Goal: Task Accomplishment & Management: Use online tool/utility

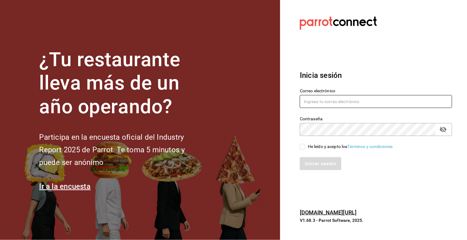
type input "[PERSON_NAME][EMAIL_ADDRESS][DOMAIN_NAME]"
click at [302, 148] on input "He leído y acepto los Términos y condiciones." at bounding box center [303, 147] width 6 height 6
checkbox input "true"
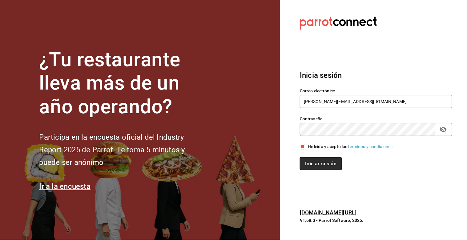
click at [313, 167] on button "Iniciar sesión" at bounding box center [321, 163] width 42 height 13
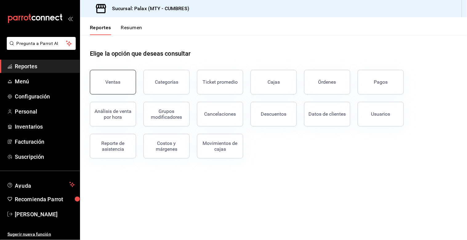
drag, startPoint x: 109, startPoint y: 90, endPoint x: 113, endPoint y: 96, distance: 7.6
click at [109, 89] on button "Ventas" at bounding box center [113, 82] width 46 height 25
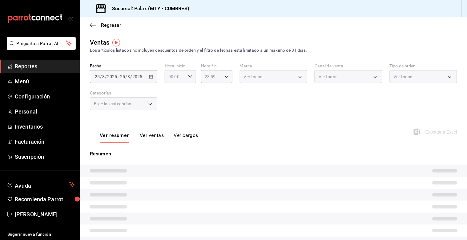
click at [192, 78] on div "00:00 Hora inicio" at bounding box center [180, 76] width 31 height 13
click at [172, 94] on span "07" at bounding box center [172, 93] width 6 height 5
type input "07:00"
click at [224, 79] on div at bounding box center [233, 120] width 467 height 240
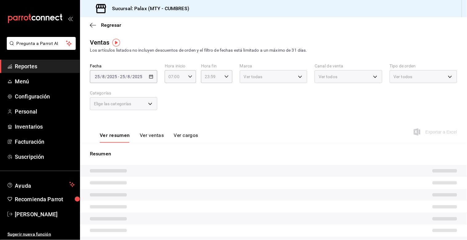
click at [224, 79] on div "23:59 Hora fin" at bounding box center [216, 76] width 31 height 13
click at [209, 113] on span "15" at bounding box center [208, 115] width 6 height 5
click at [207, 102] on button "14" at bounding box center [207, 100] width 13 height 12
type input "14:59"
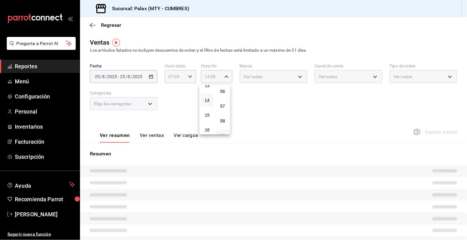
drag, startPoint x: 190, startPoint y: 98, endPoint x: 160, endPoint y: 102, distance: 29.8
click at [183, 99] on div at bounding box center [233, 120] width 467 height 240
click at [147, 105] on div "Elige las categorías" at bounding box center [123, 103] width 67 height 13
click at [150, 105] on div "Elige las categorías" at bounding box center [123, 103] width 67 height 13
click at [148, 104] on div "Elige las categorías" at bounding box center [123, 103] width 67 height 13
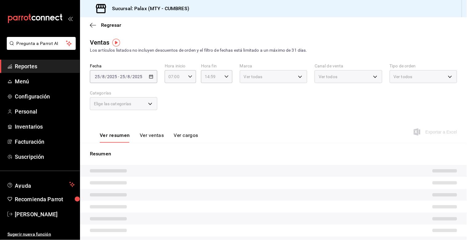
click at [214, 100] on div "Fecha [DATE] [DATE] - [DATE] [DATE] Hora inicio 07:00 Hora inicio Hora fin 14:5…" at bounding box center [273, 90] width 367 height 54
click at [191, 109] on div "Fecha [DATE] [DATE] - [DATE] [DATE] Hora inicio 07:00 Hora inicio Hora fin 14:5…" at bounding box center [273, 90] width 367 height 54
click at [150, 102] on div "Elige las categorías" at bounding box center [123, 103] width 67 height 13
click at [151, 103] on div "Elige las categorías" at bounding box center [123, 103] width 67 height 13
click at [23, 66] on span "Reportes" at bounding box center [45, 66] width 60 height 8
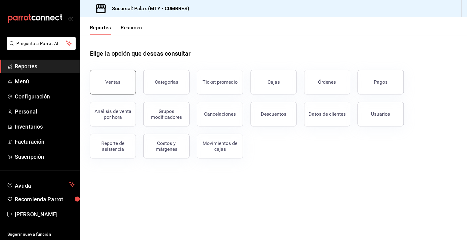
click at [107, 79] on div "Ventas" at bounding box center [113, 82] width 15 height 6
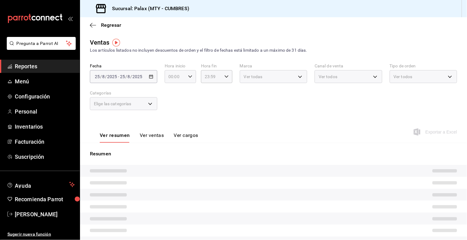
click at [188, 79] on icon "button" at bounding box center [190, 77] width 4 height 4
click at [173, 126] on span "07" at bounding box center [172, 127] width 6 height 5
type input "07:00"
click at [226, 77] on div at bounding box center [233, 120] width 467 height 240
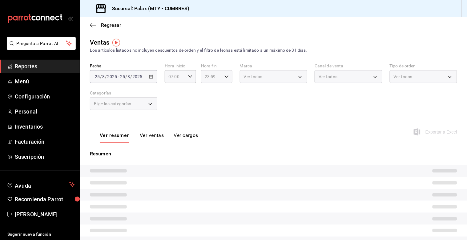
click at [225, 78] on icon "button" at bounding box center [227, 77] width 4 height 4
click at [207, 101] on button "14" at bounding box center [207, 100] width 13 height 12
type input "14:59"
click at [182, 96] on div at bounding box center [233, 120] width 467 height 240
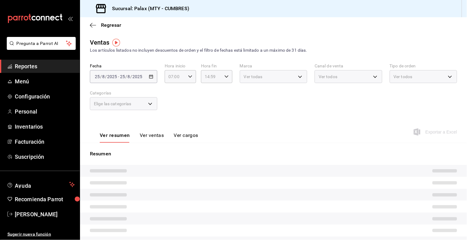
click at [149, 102] on div "Elige las categorías" at bounding box center [123, 103] width 67 height 13
click at [149, 104] on div "Elige las categorías" at bounding box center [123, 103] width 67 height 13
click at [150, 104] on div "Elige las categorías" at bounding box center [123, 103] width 67 height 13
click at [145, 105] on div "Elige las categorías" at bounding box center [123, 103] width 67 height 13
click at [97, 73] on div "[DATE] [DATE] - [DATE] [DATE]" at bounding box center [123, 76] width 67 height 13
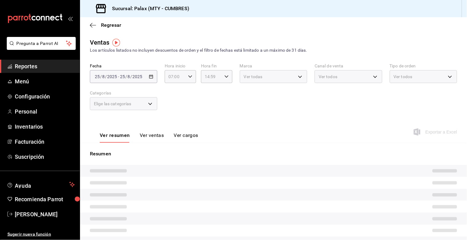
click at [249, 103] on div "Fecha [DATE] [DATE] - [DATE] [DATE] Hora inicio 07:00 Hora inicio Hora fin 14:5…" at bounding box center [273, 90] width 367 height 54
click at [250, 103] on div "Fecha [DATE] [DATE] - [DATE] [DATE] Hora inicio 07:00 Hora inicio Hora fin 14:5…" at bounding box center [273, 90] width 367 height 54
click at [151, 104] on body "Pregunta a Parrot AI Reportes Menú Configuración Personal Inventarios Facturaci…" at bounding box center [233, 120] width 467 height 240
click at [96, 127] on input "checkbox" at bounding box center [97, 126] width 6 height 6
checkbox input "false"
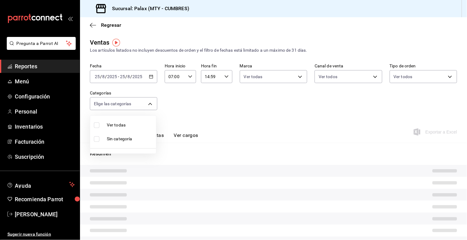
click at [95, 142] on li "Sin categoría" at bounding box center [123, 139] width 66 height 14
checkbox input "true"
click at [192, 116] on div at bounding box center [233, 120] width 467 height 240
click at [152, 78] on \(Stroke\) "button" at bounding box center [151, 76] width 4 height 3
click at [111, 146] on li "Rango de fechas" at bounding box center [119, 151] width 58 height 14
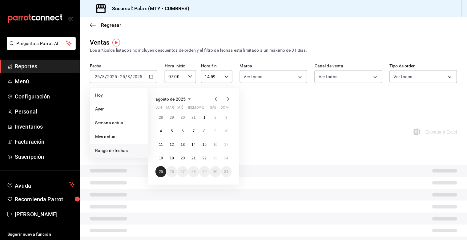
click at [159, 174] on button "25" at bounding box center [161, 171] width 11 height 11
drag, startPoint x: 159, startPoint y: 173, endPoint x: 168, endPoint y: 164, distance: 13.5
click at [160, 172] on abbr "25" at bounding box center [161, 172] width 4 height 4
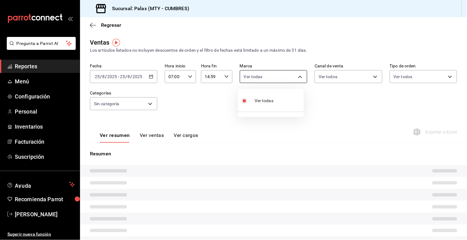
click at [297, 76] on body "Pregunta a Parrot AI Reportes Menú Configuración Personal Inventarios Facturaci…" at bounding box center [233, 120] width 467 height 240
drag, startPoint x: 327, startPoint y: 102, endPoint x: 319, endPoint y: 100, distance: 7.6
click at [329, 101] on div at bounding box center [233, 120] width 467 height 240
click at [147, 105] on body "Pregunta a Parrot AI Reportes Menú Configuración Personal Inventarios Facturaci…" at bounding box center [233, 120] width 467 height 240
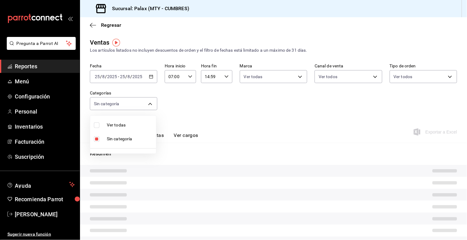
click at [123, 121] on li "Ver todas" at bounding box center [123, 125] width 66 height 14
checkbox input "true"
click at [96, 139] on input "checkbox" at bounding box center [97, 139] width 6 height 6
checkbox input "false"
click at [193, 111] on div at bounding box center [233, 120] width 467 height 240
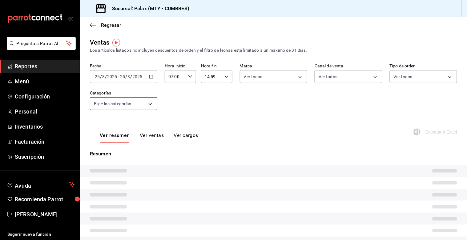
click at [149, 106] on body "Pregunta a Parrot AI Reportes Menú Configuración Personal Inventarios Facturaci…" at bounding box center [233, 120] width 467 height 240
click at [249, 109] on div at bounding box center [233, 120] width 467 height 240
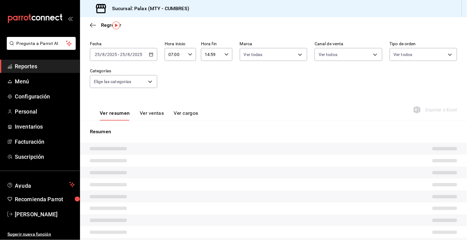
scroll to position [34, 0]
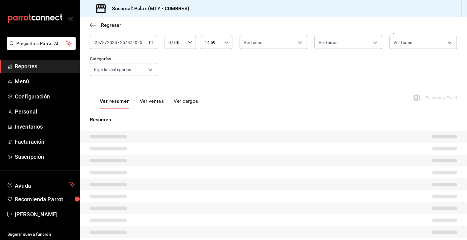
click at [380, 152] on tr at bounding box center [273, 149] width 387 height 12
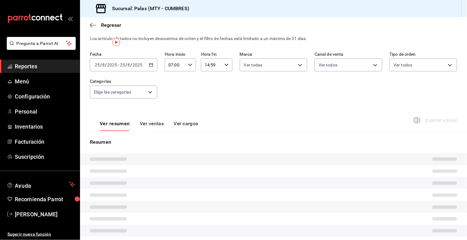
scroll to position [0, 0]
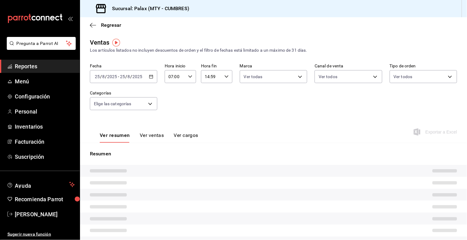
drag, startPoint x: 387, startPoint y: 178, endPoint x: 384, endPoint y: 167, distance: 11.8
click at [387, 177] on tr at bounding box center [273, 183] width 387 height 12
click at [151, 108] on body "Pregunta a Parrot AI Reportes Menú Configuración Personal Inventarios Facturaci…" at bounding box center [233, 120] width 467 height 240
click at [167, 118] on div at bounding box center [233, 120] width 467 height 240
click at [294, 140] on div "Ver resumen Ver ventas Ver cargos Exportar a Excel" at bounding box center [273, 130] width 387 height 25
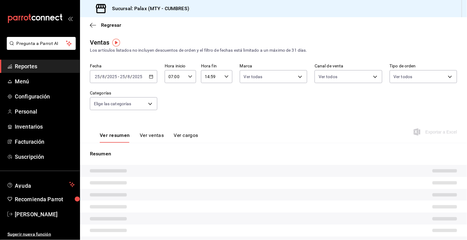
click at [28, 70] on span "Reportes" at bounding box center [45, 66] width 60 height 8
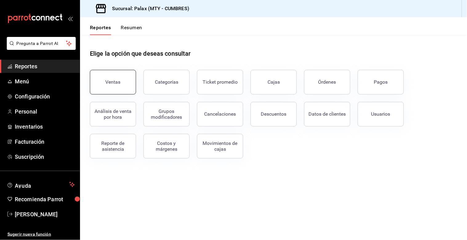
click at [119, 78] on button "Ventas" at bounding box center [113, 82] width 46 height 25
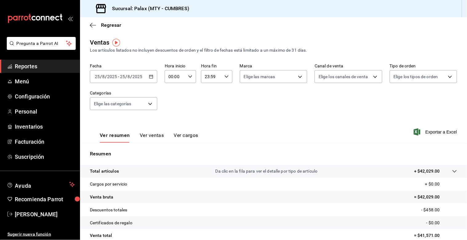
click at [190, 78] on icon "button" at bounding box center [190, 77] width 4 height 4
click at [174, 128] on button "07" at bounding box center [171, 128] width 13 height 12
type input "07:00"
click at [222, 78] on div at bounding box center [233, 120] width 467 height 240
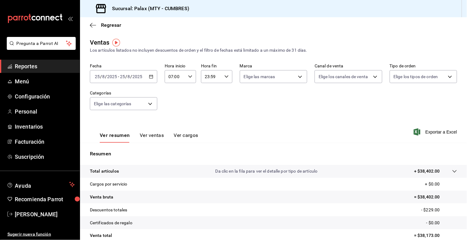
click at [225, 78] on icon "button" at bounding box center [227, 77] width 4 height 4
click at [209, 99] on span "14" at bounding box center [208, 100] width 6 height 5
type input "14:59"
click at [145, 106] on div at bounding box center [233, 120] width 467 height 240
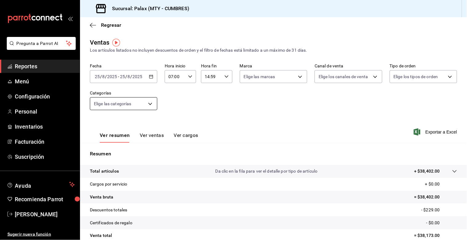
click at [148, 106] on body "Pregunta a Parrot AI Reportes Menú Configuración Personal Inventarios Facturaci…" at bounding box center [233, 120] width 467 height 240
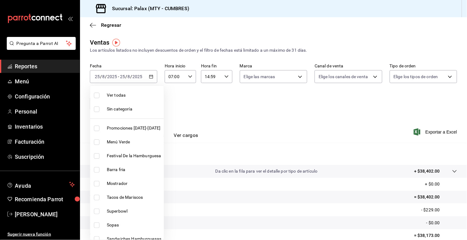
drag, startPoint x: 97, startPoint y: 183, endPoint x: 116, endPoint y: 165, distance: 25.9
click at [97, 184] on input "checkbox" at bounding box center [97, 184] width 6 height 6
checkbox input "true"
type input "f2dae4ce-bbab-4ca5-92d1-59dc07dbf672"
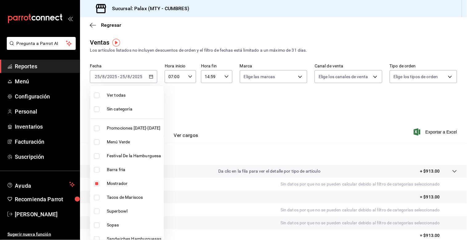
click at [186, 121] on div at bounding box center [233, 120] width 467 height 240
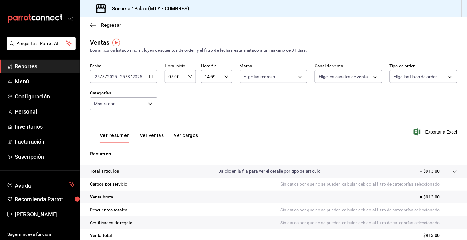
click at [161, 133] on button "Ver ventas" at bounding box center [152, 137] width 24 height 10
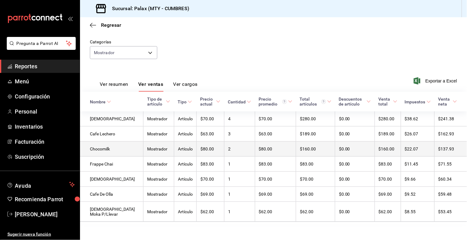
scroll to position [57, 0]
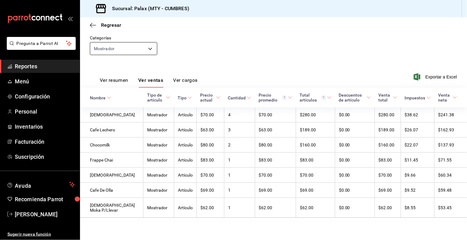
click at [149, 47] on body "Pregunta a Parrot AI Reportes Menú Configuración Personal Inventarios Facturaci…" at bounding box center [233, 120] width 467 height 240
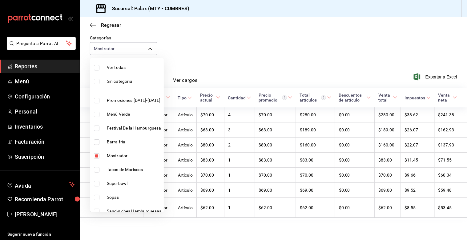
drag, startPoint x: 96, startPoint y: 155, endPoint x: 103, endPoint y: 175, distance: 20.5
click at [96, 155] on input "checkbox" at bounding box center [97, 156] width 6 height 6
checkbox input "false"
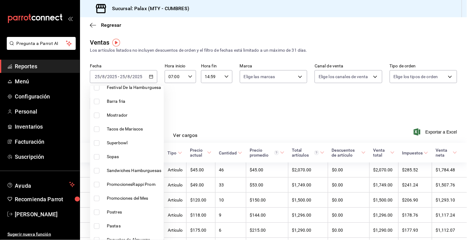
scroll to position [103, 0]
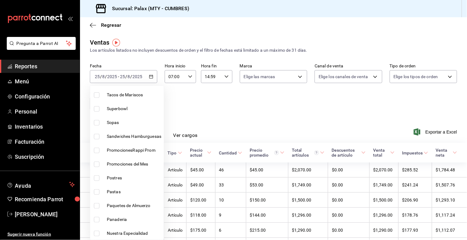
drag, startPoint x: 98, startPoint y: 179, endPoint x: 106, endPoint y: 153, distance: 27.3
click at [98, 179] on input "checkbox" at bounding box center [97, 179] width 6 height 6
checkbox input "true"
type input "6970ed2c-64d9-4fee-a1ac-8fe23c7e63ab"
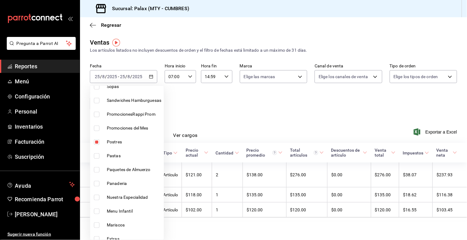
scroll to position [171, 0]
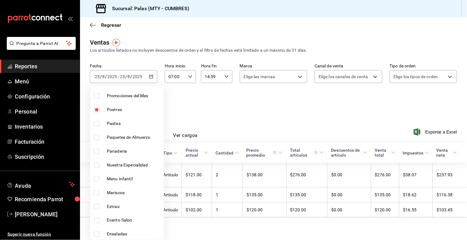
click at [96, 152] on input "checkbox" at bounding box center [97, 152] width 6 height 6
checkbox input "true"
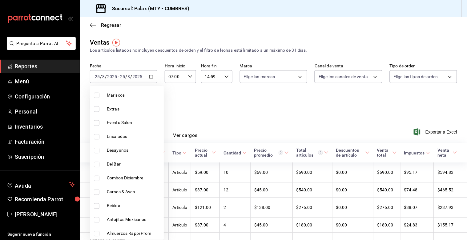
scroll to position [274, 0]
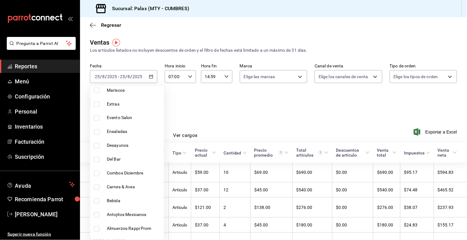
click at [227, 103] on div at bounding box center [233, 120] width 467 height 240
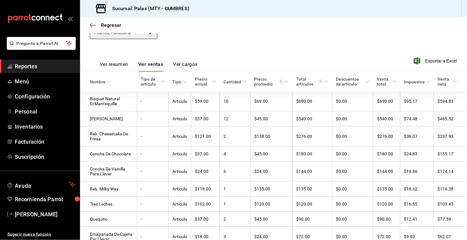
scroll to position [60, 0]
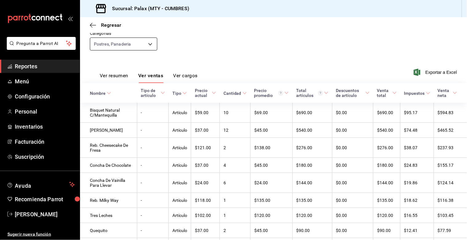
click at [152, 42] on body "Pregunta a Parrot AI Reportes Menú Configuración Personal Inventarios Facturaci…" at bounding box center [233, 120] width 467 height 240
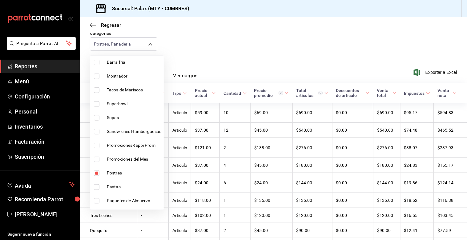
scroll to position [103, 0]
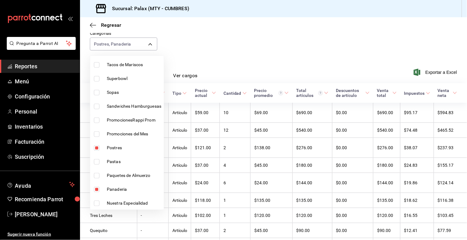
click at [98, 150] on li "Postres" at bounding box center [127, 148] width 74 height 14
type input "c1857e69-1263-4738-8070-fa69687f0395"
checkbox input "false"
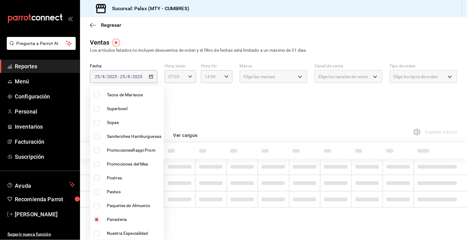
drag, startPoint x: 96, startPoint y: 187, endPoint x: 94, endPoint y: 192, distance: 5.0
click at [96, 187] on li "Pastas" at bounding box center [127, 192] width 74 height 14
type input "c1857e69-1263-4738-8070-fa69687f0395,05877fb1-522b-435b-b820-3e4be118755b"
click at [96, 192] on input "checkbox" at bounding box center [97, 192] width 6 height 6
checkbox input "false"
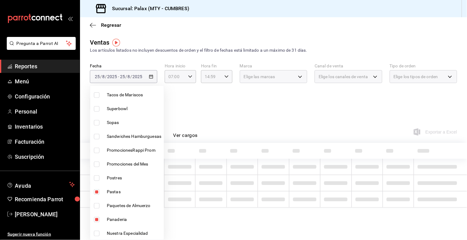
type input "c1857e69-1263-4738-8070-fa69687f0395"
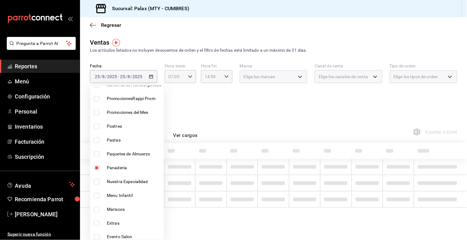
scroll to position [205, 0]
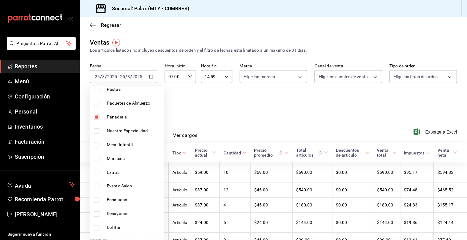
click at [96, 117] on input "checkbox" at bounding box center [97, 118] width 6 height 6
checkbox input "false"
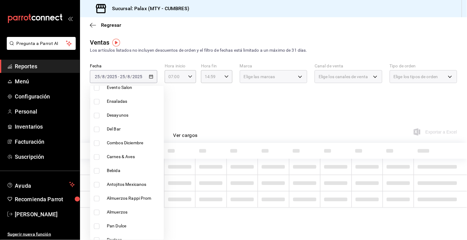
scroll to position [308, 0]
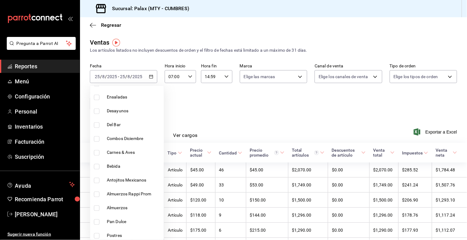
click at [97, 124] on input "checkbox" at bounding box center [97, 126] width 6 height 6
checkbox input "true"
type input "5041f980-30f3-428d-be8c-286edc227efb"
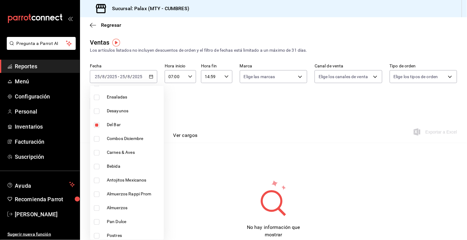
click at [95, 168] on input "checkbox" at bounding box center [97, 167] width 6 height 6
checkbox input "true"
type input "5041f980-30f3-428d-be8c-286edc227efb,41ed9666-a182-4a37-8e0e-cc37feaa0168"
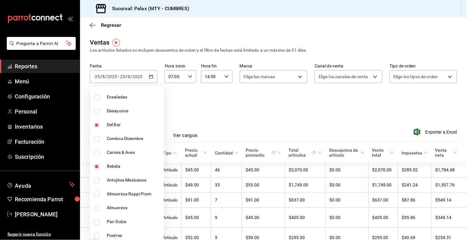
drag, startPoint x: 253, startPoint y: 102, endPoint x: 230, endPoint y: 110, distance: 24.4
click at [253, 102] on div at bounding box center [233, 120] width 467 height 240
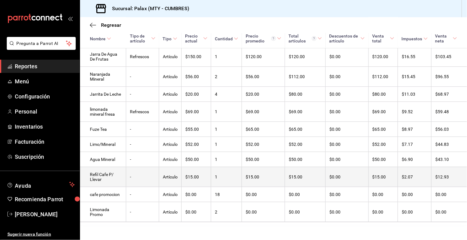
scroll to position [263, 0]
